Goal: Information Seeking & Learning: Compare options

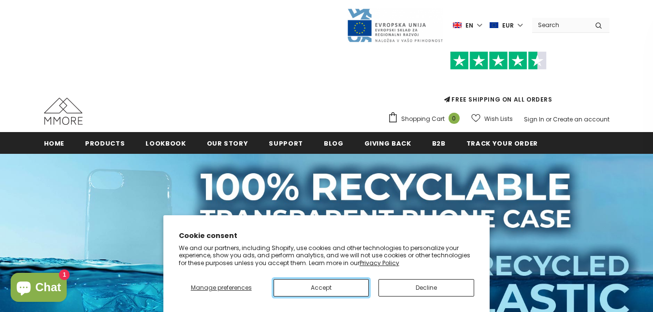
click at [342, 292] on button "Accept" at bounding box center [322, 287] width 96 height 17
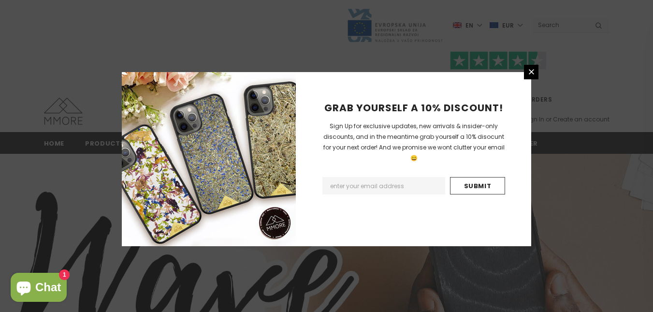
click at [382, 177] on input "Email Address" at bounding box center [384, 185] width 123 height 17
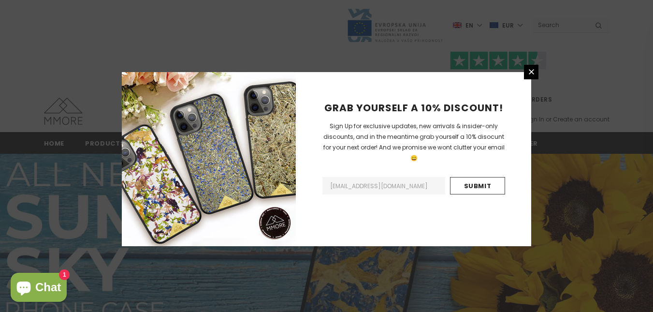
type input "cerrotta.elisa@gmail.com"
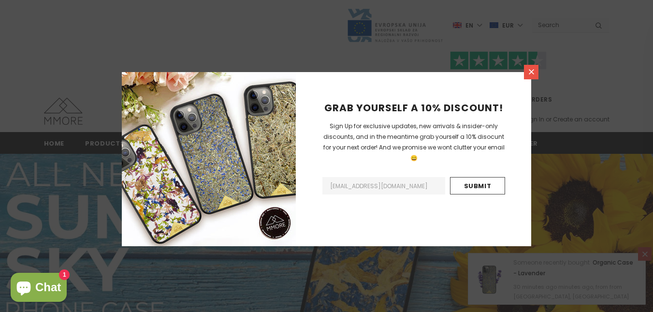
click at [534, 75] on icon at bounding box center [532, 72] width 8 height 8
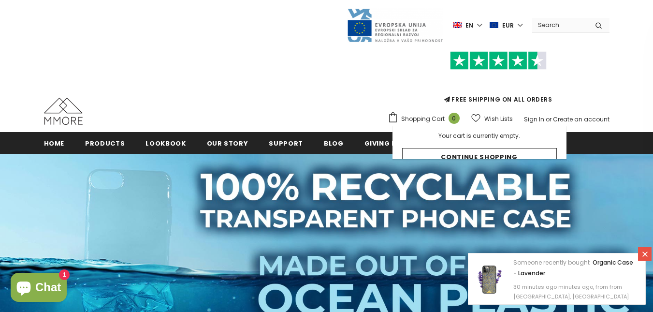
click at [483, 25] on label "en" at bounding box center [468, 25] width 31 height 15
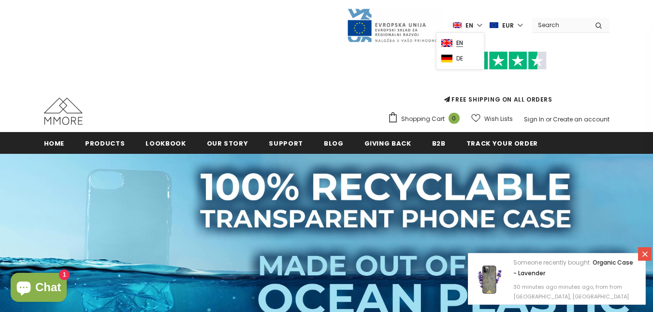
click at [461, 38] on link "en" at bounding box center [461, 41] width 38 height 15
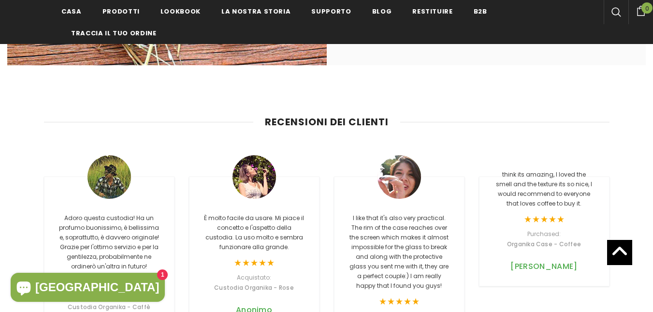
scroll to position [2157, 0]
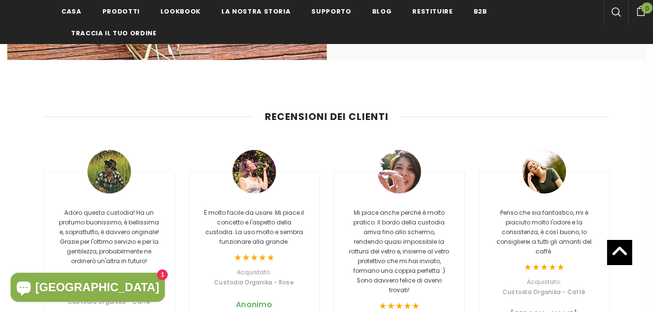
click at [453, 149] on div "Mi piace anche perché è molto pratico. Il bordo della custodia arriva fino allo…" at bounding box center [399, 255] width 145 height 240
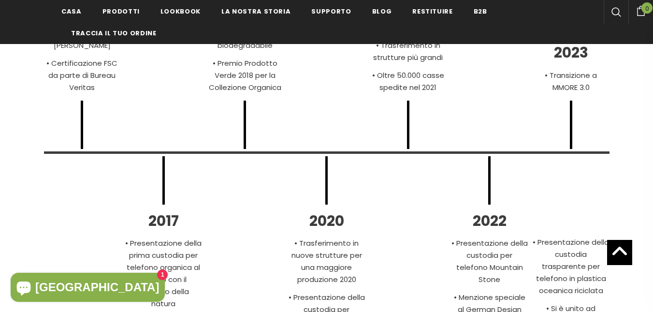
scroll to position [3076, 0]
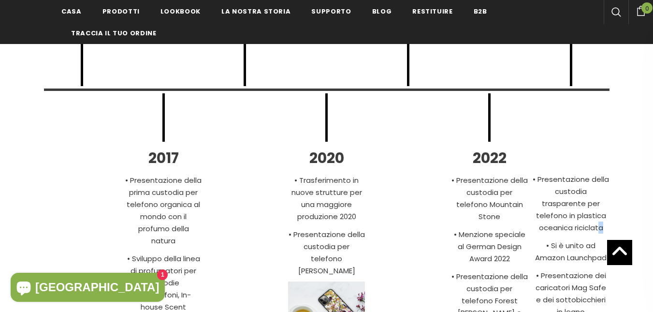
click at [593, 210] on p "• Presentazione della custodia trasparente per telefono in plastica oceanica ri…" at bounding box center [571, 203] width 77 height 60
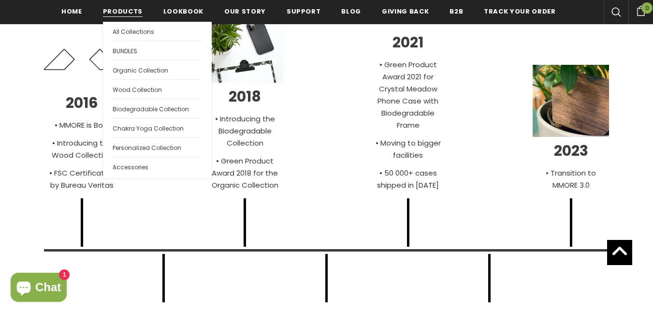
scroll to position [2884, 0]
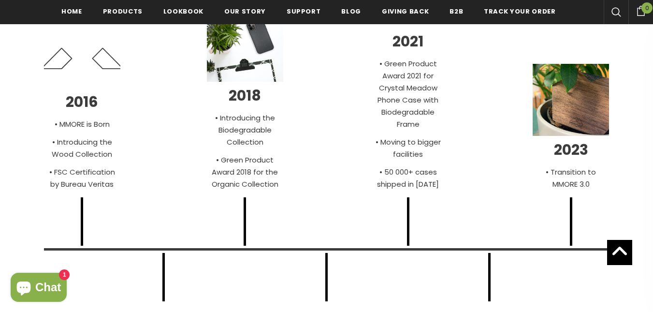
click at [21, 51] on div "Our past and whats to come 2016 • MMORE is Born • Introducing the Wood Collecti…" at bounding box center [326, 242] width 653 height 630
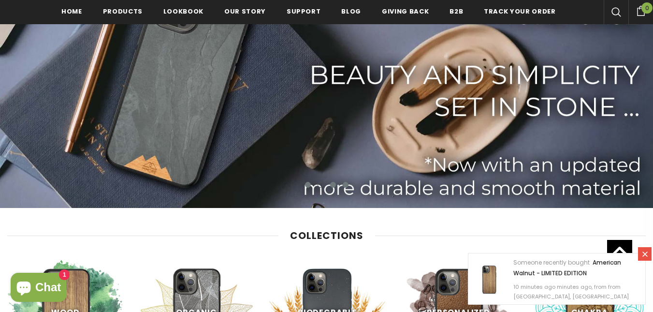
scroll to position [175, 0]
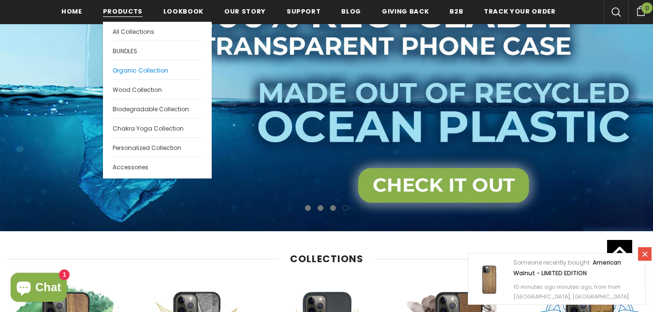
click at [152, 71] on span "Organic Collection" at bounding box center [141, 70] width 56 height 8
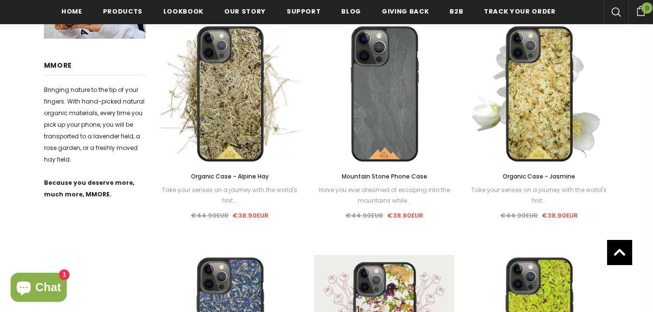
scroll to position [114, 0]
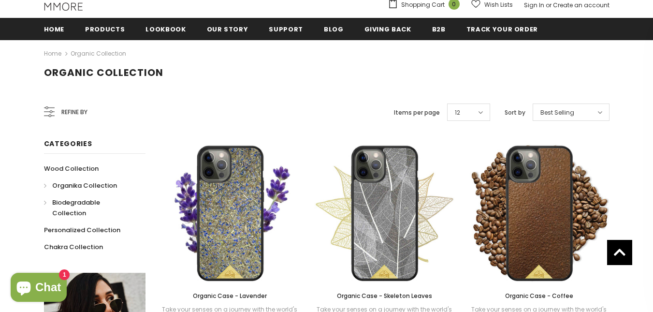
click at [96, 201] on span "Biodegradable Collection" at bounding box center [76, 208] width 48 height 20
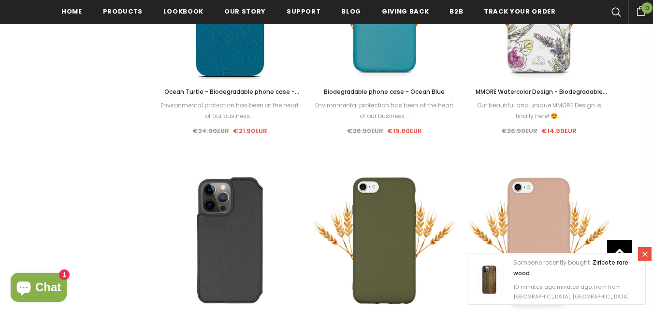
scroll to position [871, 0]
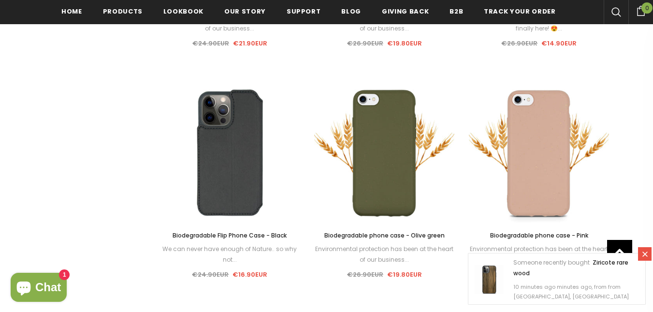
drag, startPoint x: 649, startPoint y: 256, endPoint x: 644, endPoint y: 249, distance: 8.7
click at [649, 256] on icon at bounding box center [645, 254] width 8 height 8
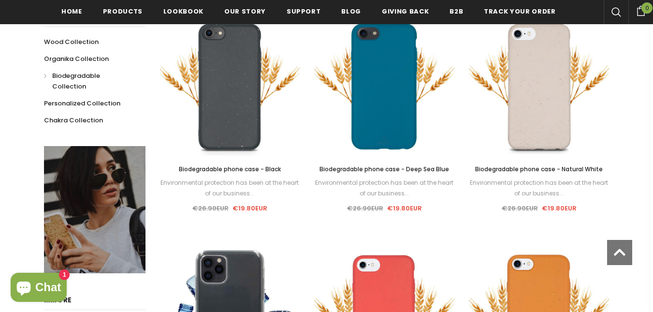
scroll to position [244, 0]
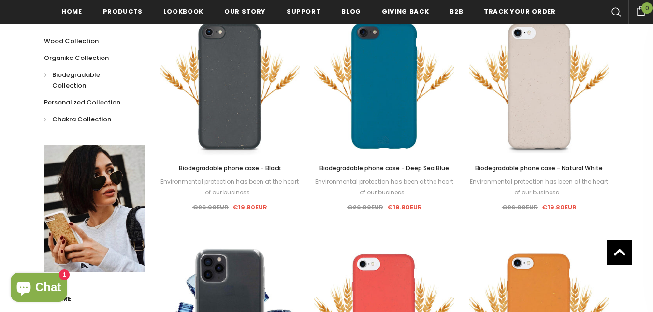
click at [85, 115] on span "Chakra Collection" at bounding box center [81, 119] width 59 height 9
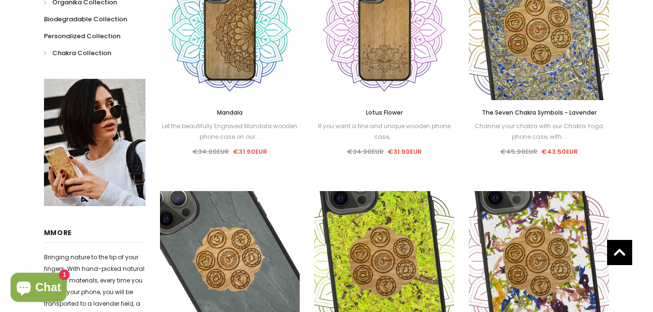
scroll to position [114, 0]
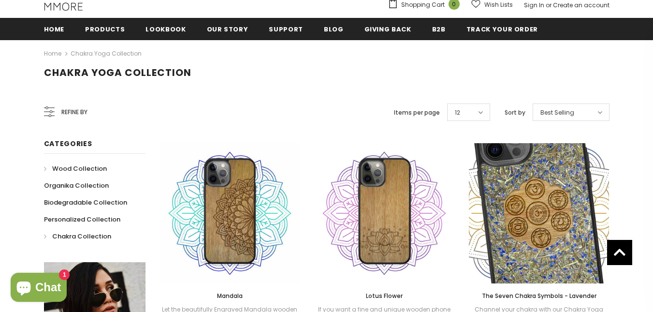
click at [67, 170] on span "Wood Collection" at bounding box center [79, 168] width 55 height 9
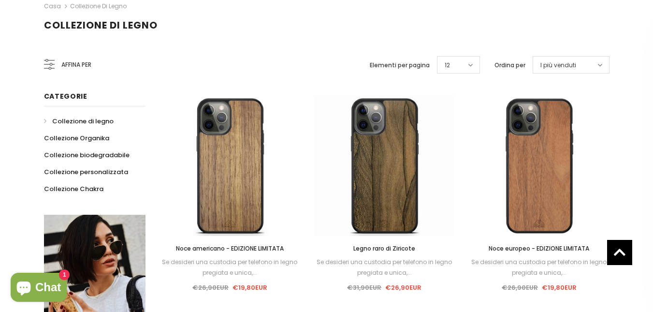
scroll to position [115, 0]
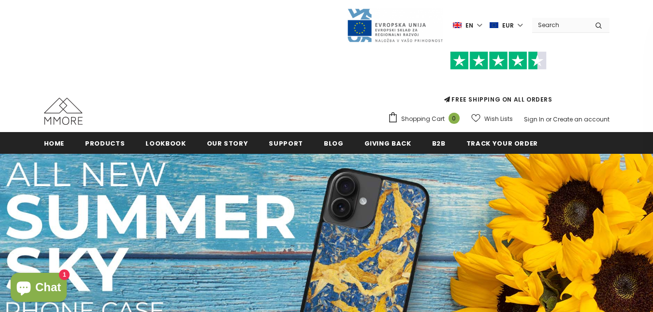
click at [302, 70] on div "FREE SHIPPING ON ALL ORDERS Shopping Cart 0 Close Your bag 0 items Your cart is…" at bounding box center [327, 85] width 566 height 84
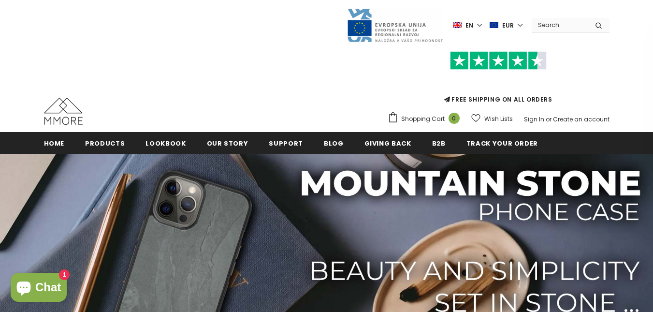
click at [325, 82] on div "FREE SHIPPING ON ALL ORDERS Shopping Cart 0 Close Your bag 0 items Your cart is…" at bounding box center [327, 85] width 566 height 84
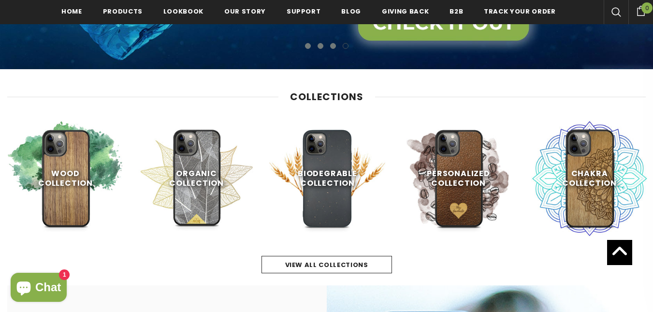
scroll to position [339, 0]
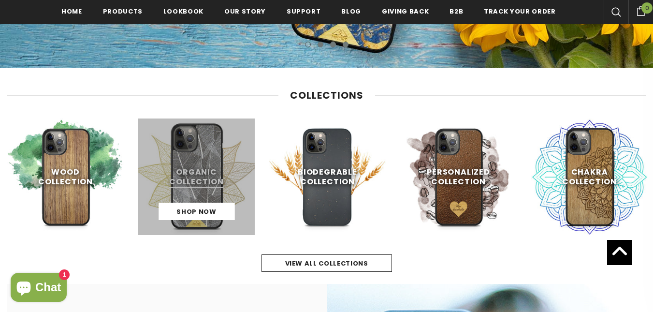
click at [218, 180] on link at bounding box center [196, 177] width 117 height 117
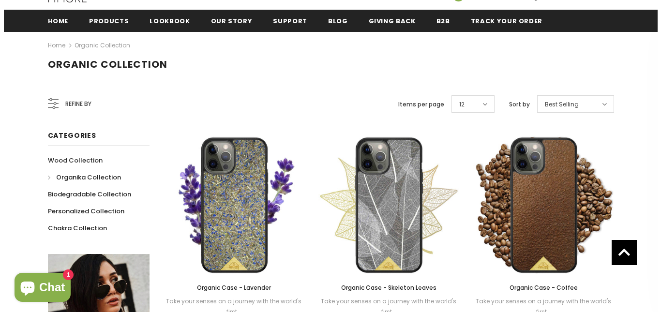
scroll to position [114, 0]
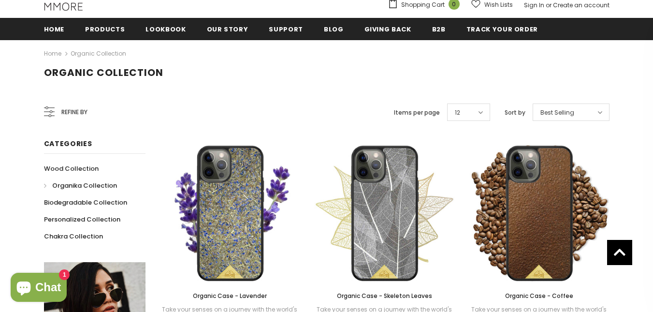
click at [69, 114] on span "Refine by" at bounding box center [74, 112] width 26 height 11
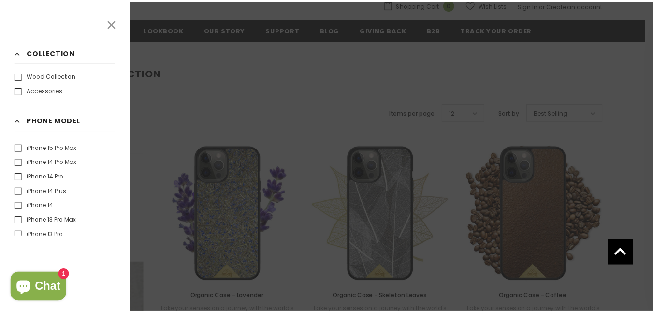
scroll to position [145, 0]
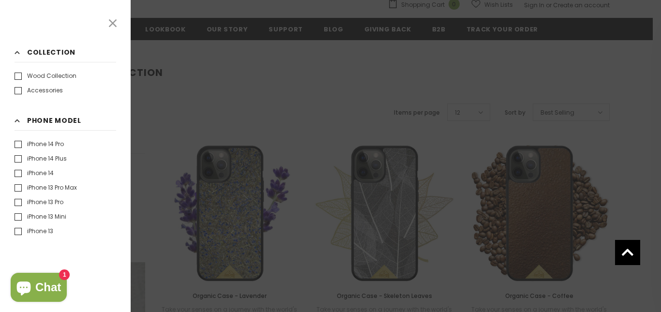
click at [112, 25] on icon at bounding box center [113, 23] width 8 height 8
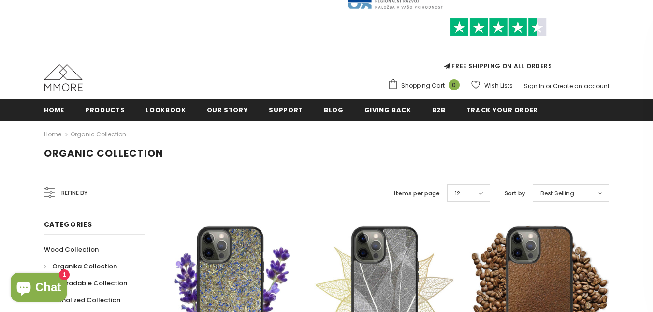
scroll to position [97, 0]
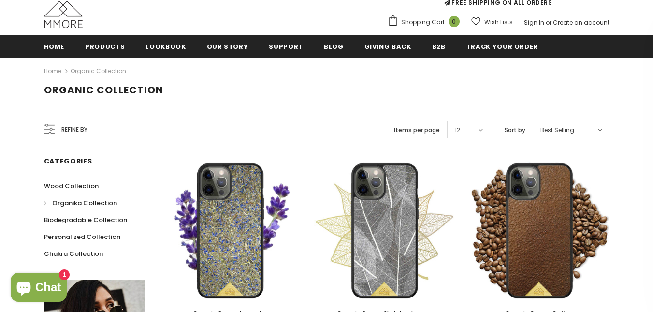
click at [486, 128] on div "12" at bounding box center [468, 129] width 43 height 17
drag, startPoint x: 466, startPoint y: 188, endPoint x: 465, endPoint y: 181, distance: 6.9
click at [466, 188] on span "24" at bounding box center [469, 192] width 42 height 13
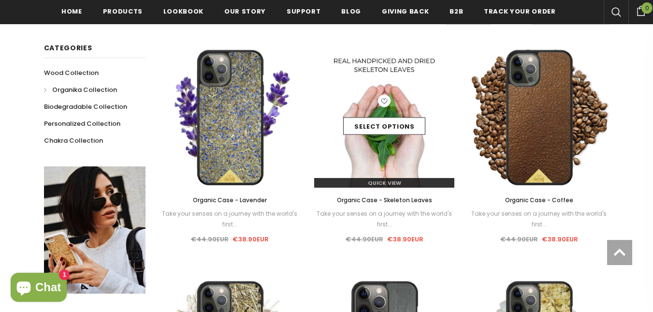
scroll to position [389, 0]
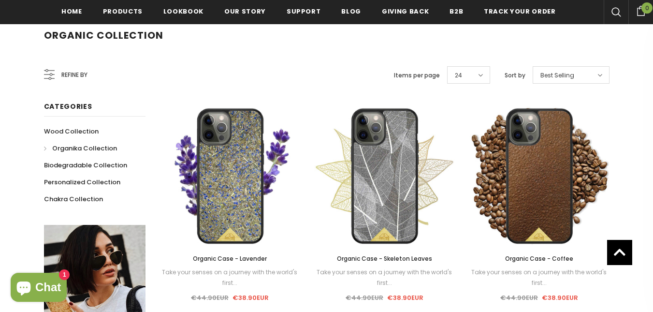
scroll to position [147, 0]
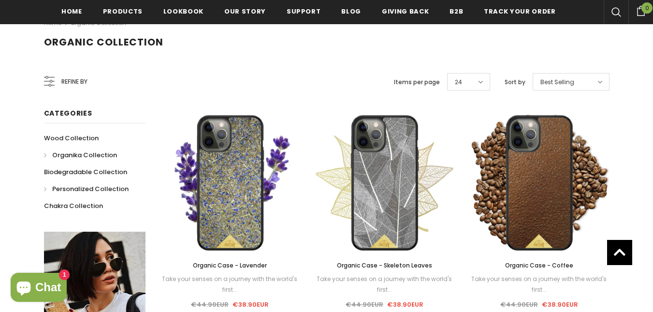
click at [87, 181] on link "Personalized Collection" at bounding box center [86, 188] width 85 height 17
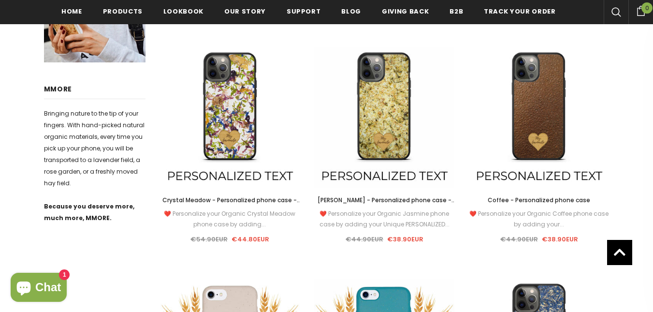
scroll to position [242, 0]
